Goal: Find specific page/section: Find specific page/section

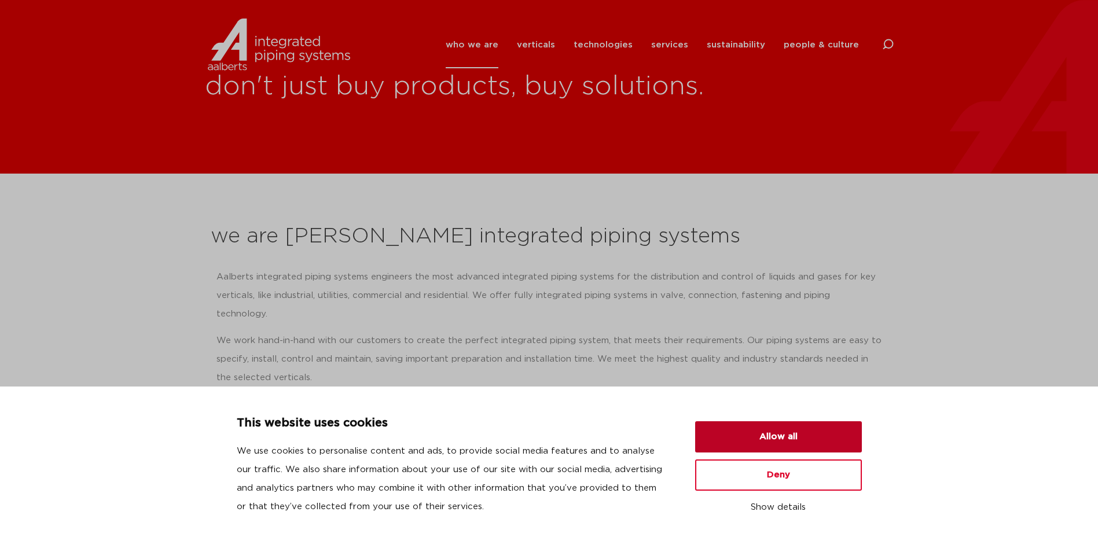
click at [764, 441] on button "Allow all" at bounding box center [778, 436] width 167 height 31
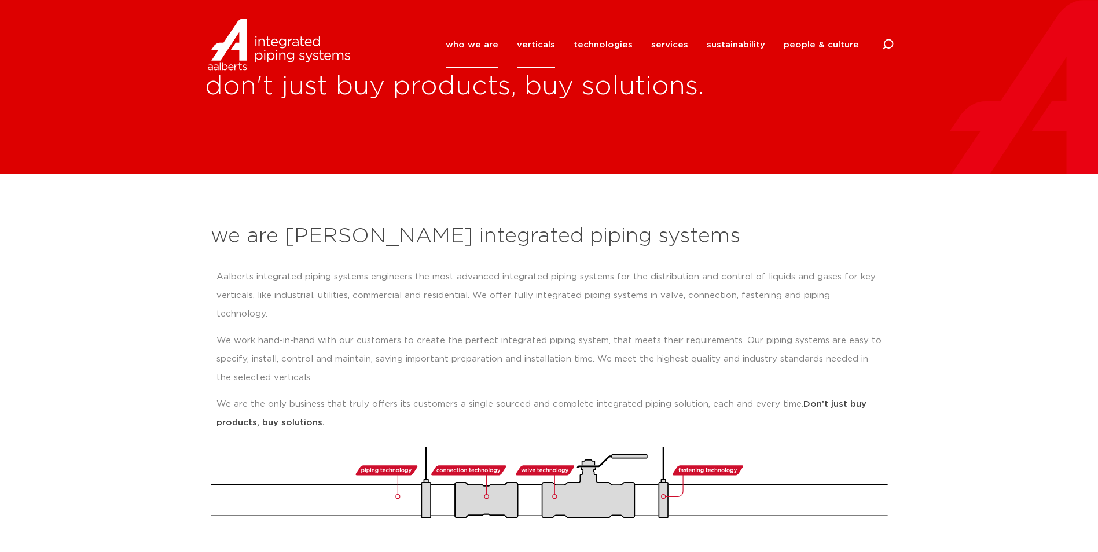
click at [545, 46] on link "verticals" at bounding box center [536, 44] width 38 height 47
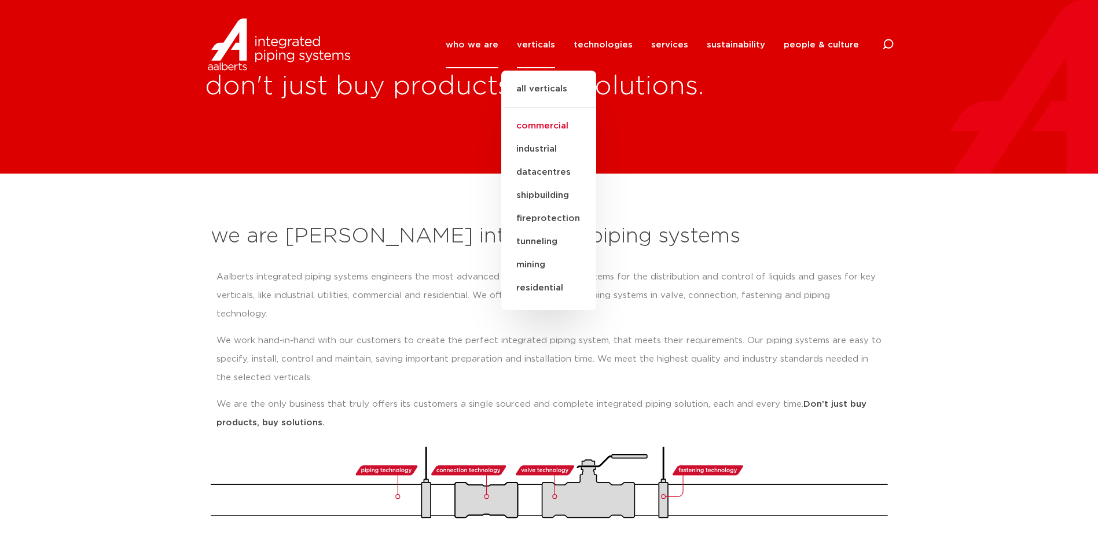
click at [556, 127] on link "commercial" at bounding box center [548, 126] width 95 height 23
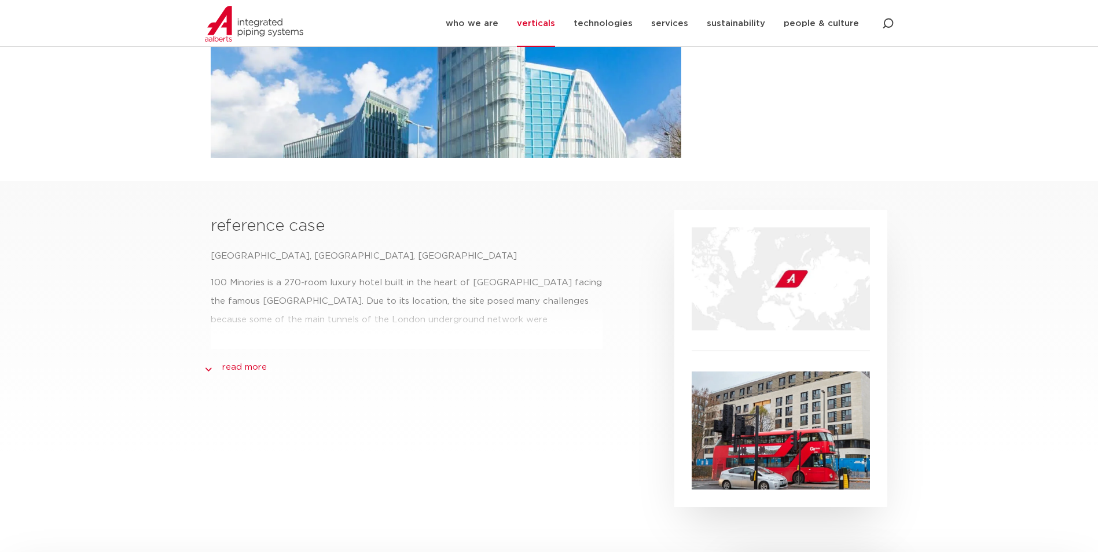
scroll to position [405, 0]
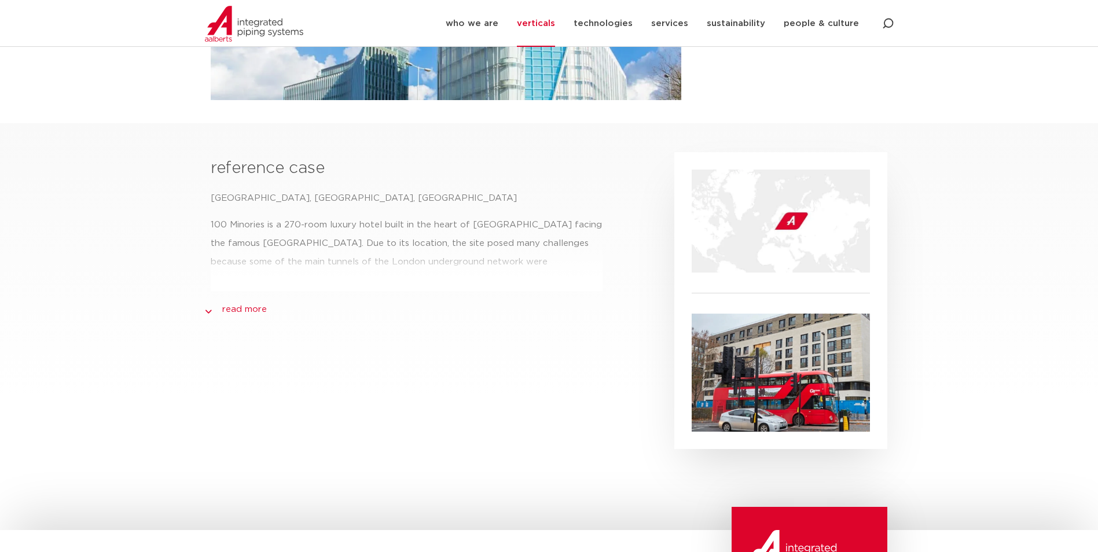
click at [237, 304] on link "read more" at bounding box center [244, 310] width 45 height 14
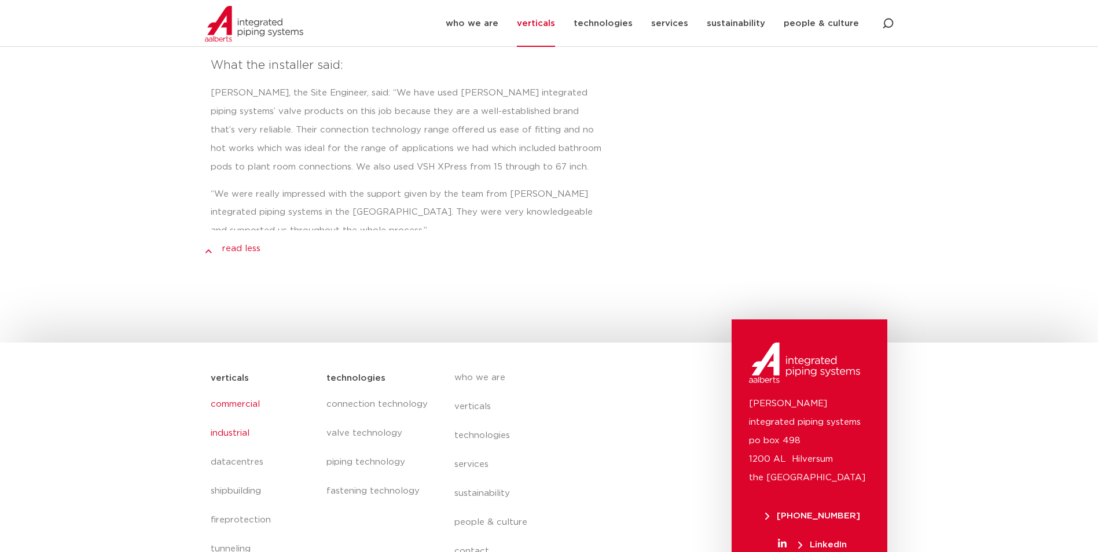
scroll to position [958, 0]
